Goal: Find specific page/section: Find specific page/section

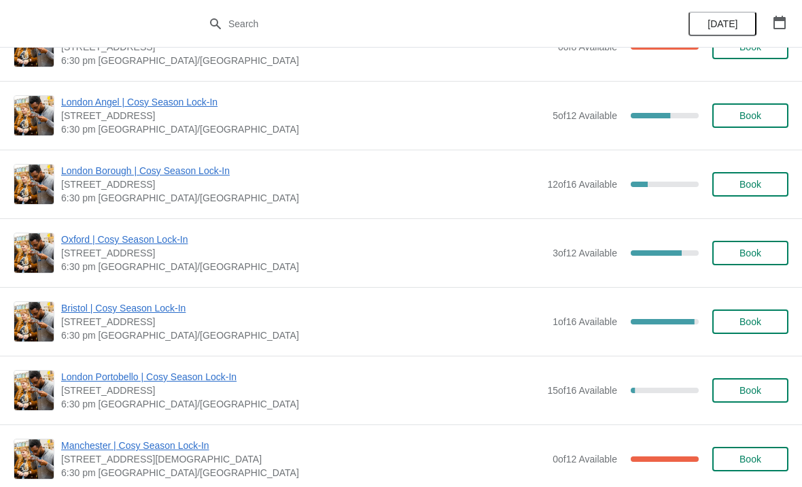
scroll to position [595, 0]
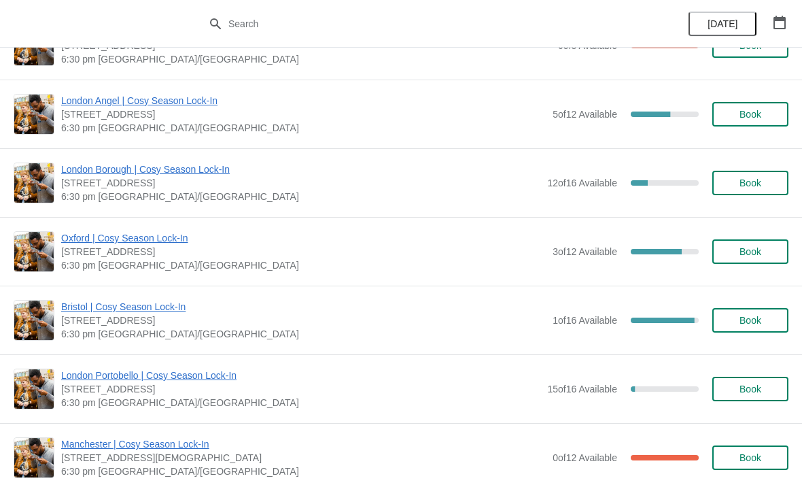
click at [140, 307] on span "Bristol | Cosy Season Lock-In" at bounding box center [303, 307] width 485 height 14
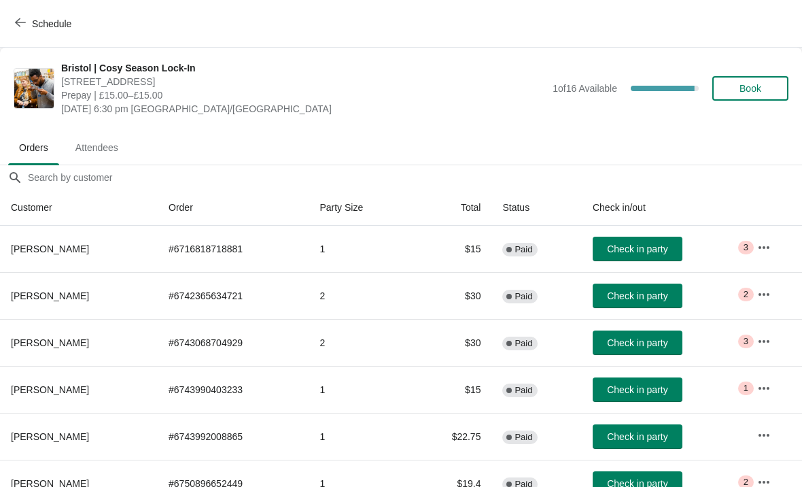
scroll to position [0, 0]
click at [767, 241] on icon "button" at bounding box center [764, 248] width 14 height 14
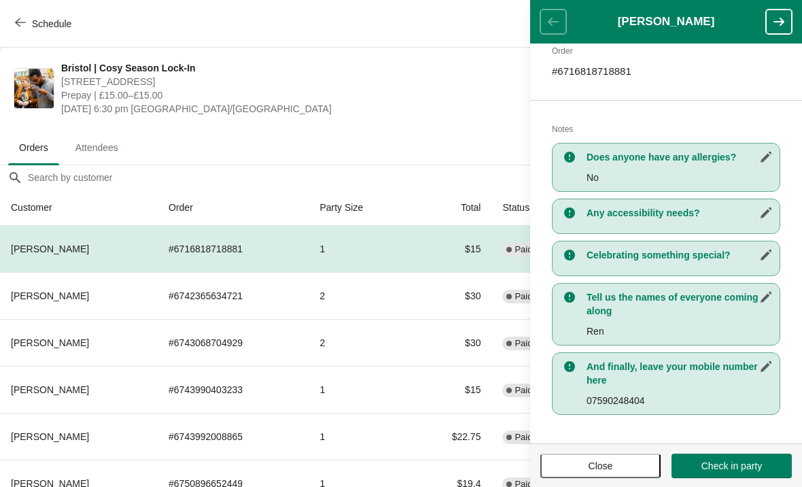
scroll to position [222, 0]
click at [771, 27] on button "button" at bounding box center [779, 22] width 26 height 24
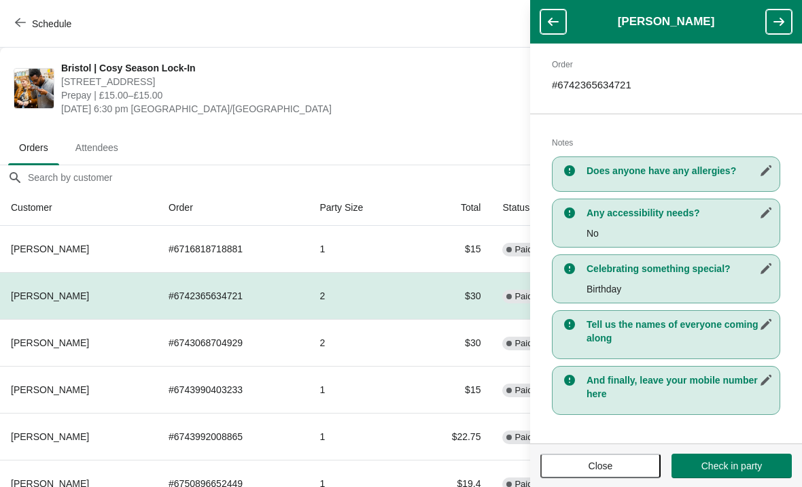
scroll to position [208, 0]
click at [776, 32] on button "button" at bounding box center [779, 22] width 26 height 24
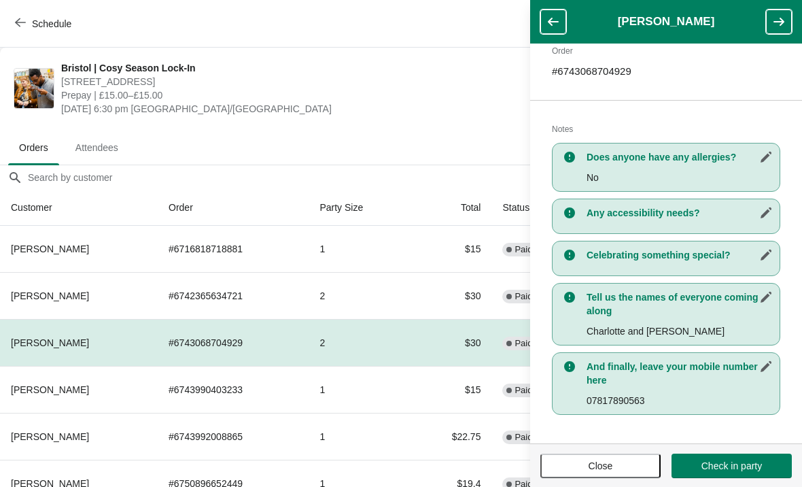
scroll to position [222, 0]
click at [774, 30] on button "button" at bounding box center [779, 22] width 26 height 24
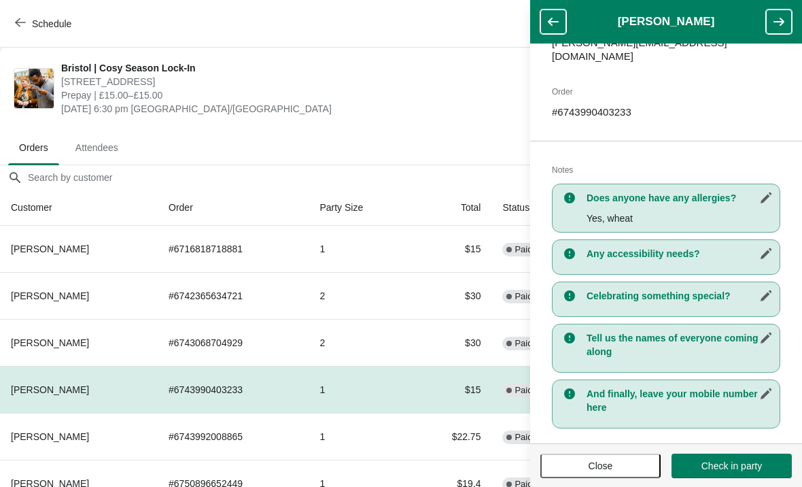
scroll to position [194, 0]
click at [778, 26] on icon "button" at bounding box center [779, 22] width 14 height 14
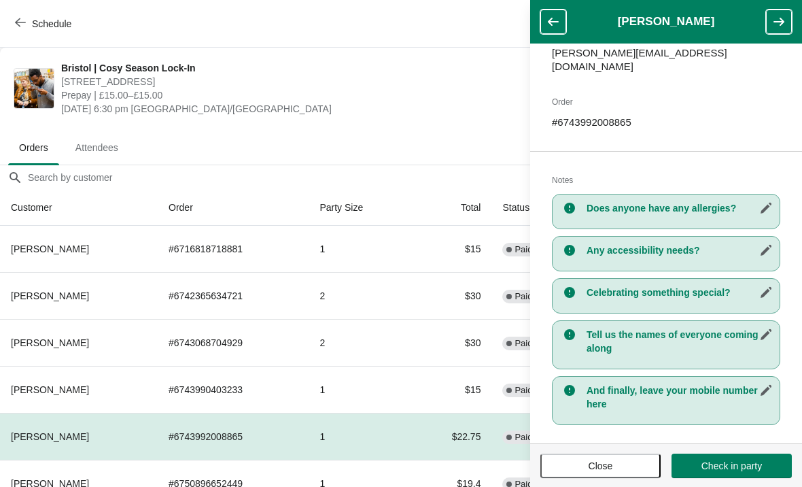
scroll to position [182, 0]
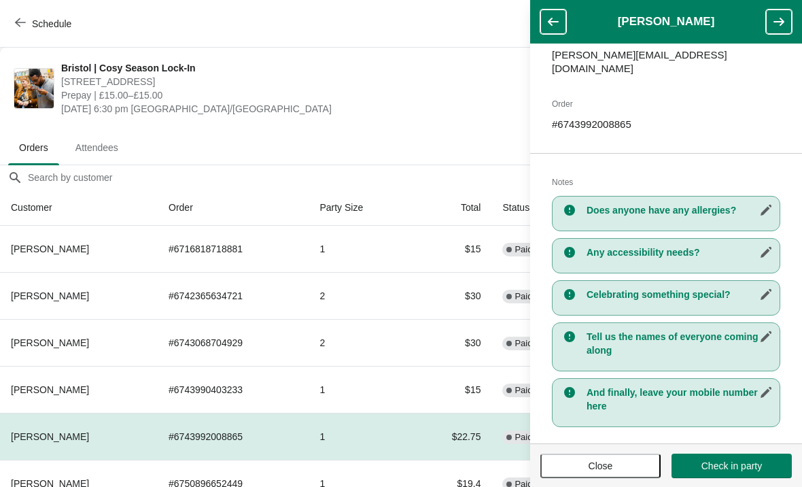
click at [778, 27] on icon "button" at bounding box center [779, 22] width 14 height 14
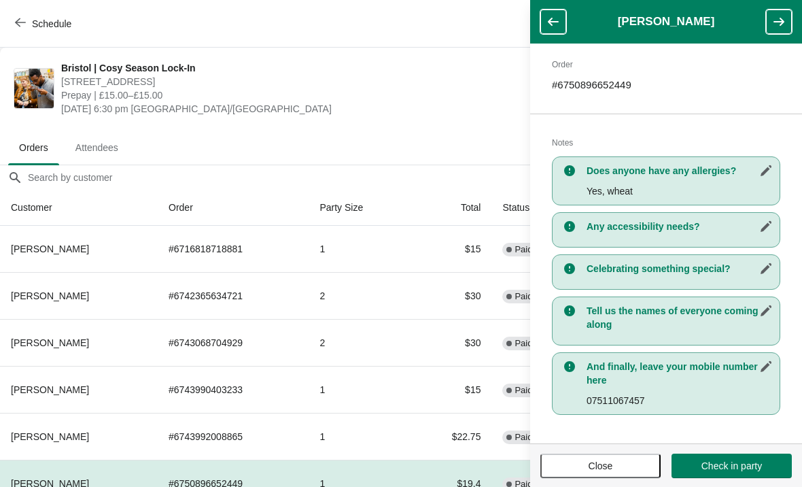
scroll to position [208, 0]
click at [777, 27] on icon "button" at bounding box center [779, 22] width 14 height 14
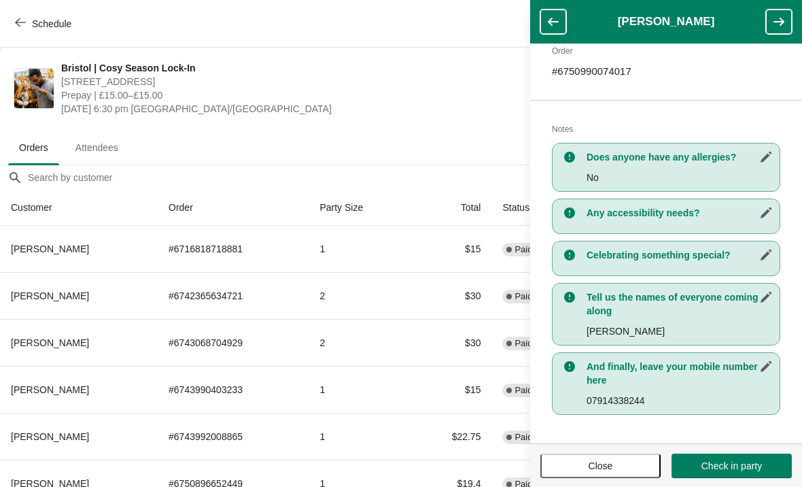
scroll to position [222, 0]
click at [784, 29] on button "button" at bounding box center [779, 22] width 26 height 24
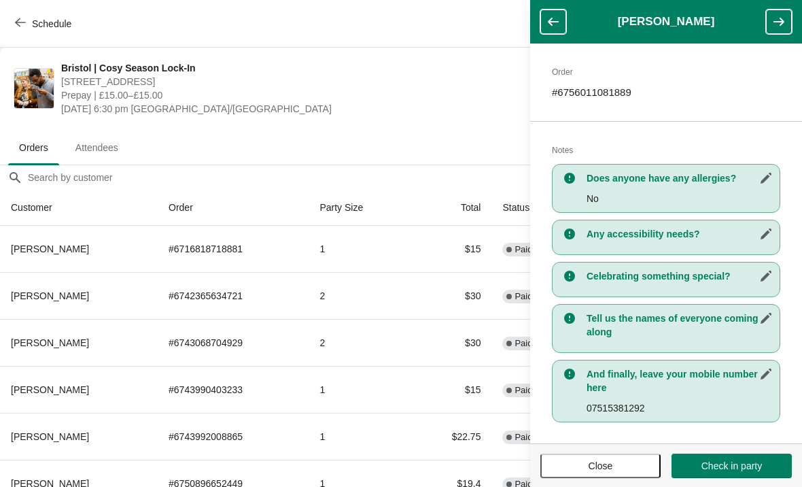
scroll to position [209, 0]
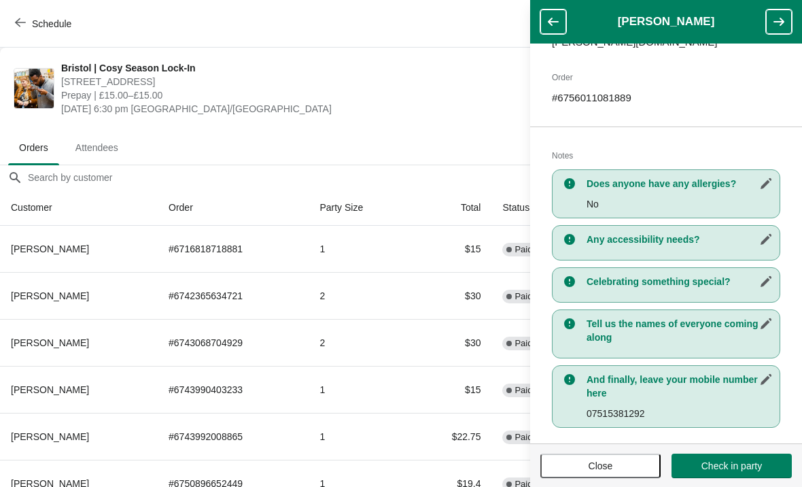
click at [772, 29] on button "button" at bounding box center [779, 22] width 26 height 24
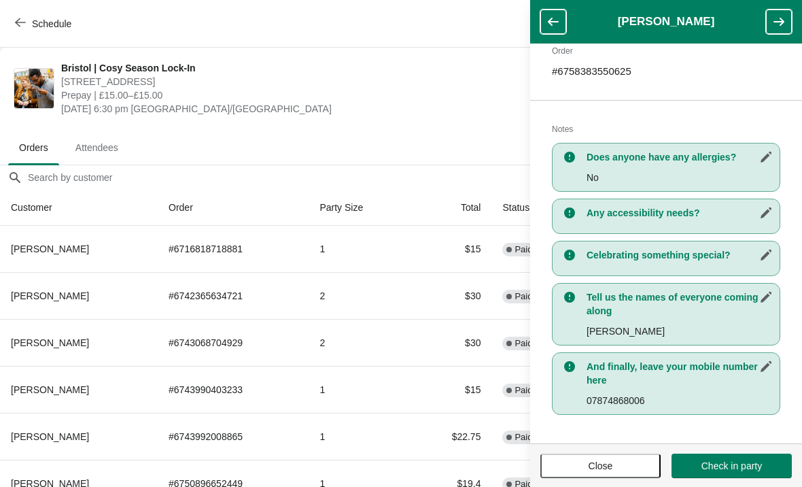
scroll to position [222, 0]
click at [784, 24] on icon "button" at bounding box center [779, 22] width 14 height 14
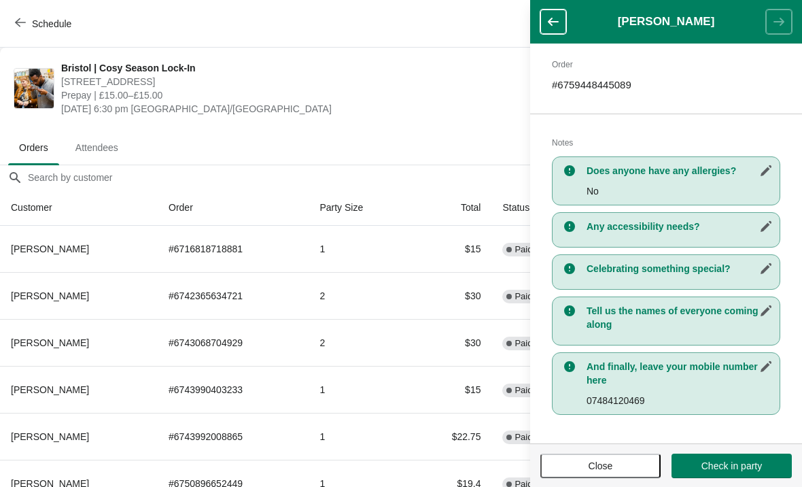
scroll to position [208, 0]
click at [785, 26] on header "[PERSON_NAME]" at bounding box center [666, 22] width 272 height 44
